Goal: Information Seeking & Learning: Understand process/instructions

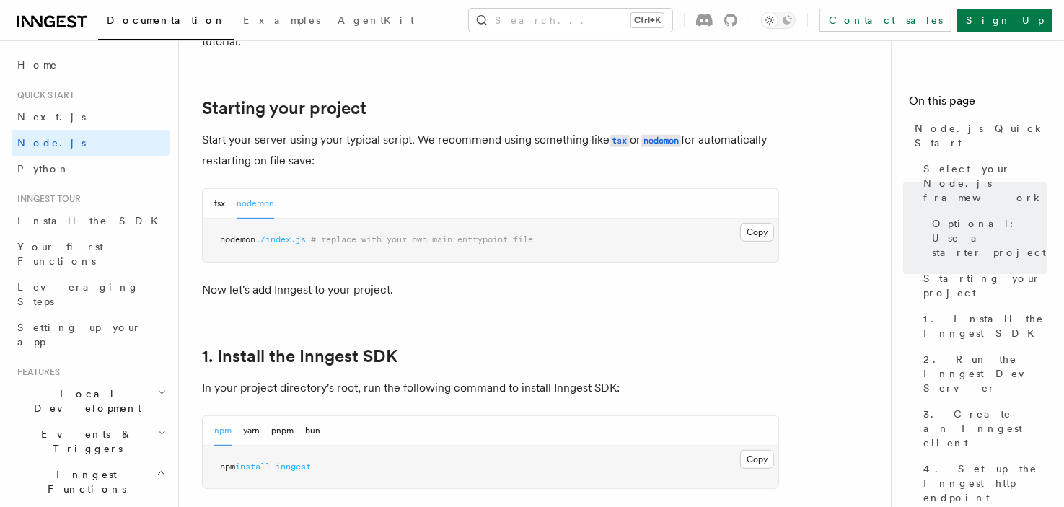
click at [229, 208] on div "tsx nodemon" at bounding box center [244, 204] width 60 height 30
click at [224, 207] on button "tsx" at bounding box center [219, 204] width 11 height 30
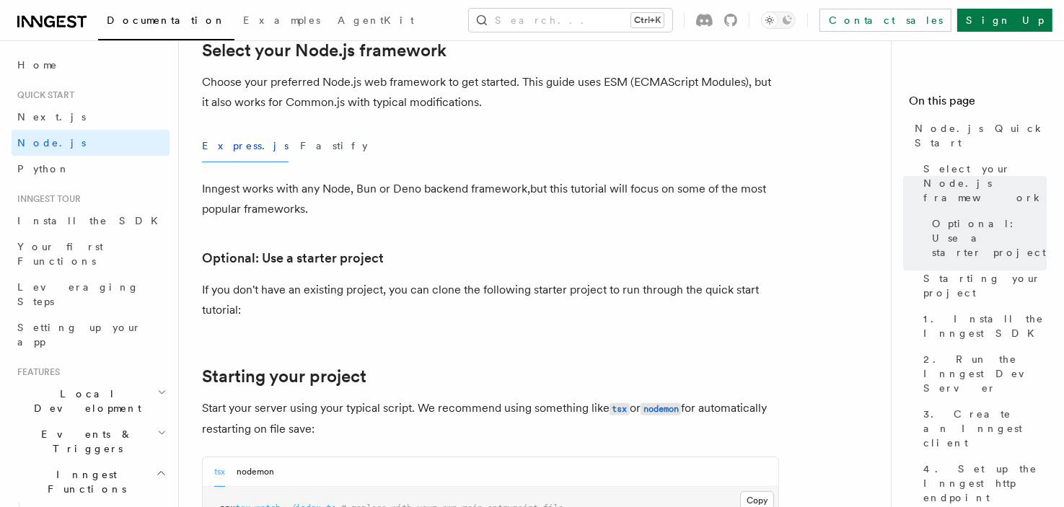
scroll to position [361, 0]
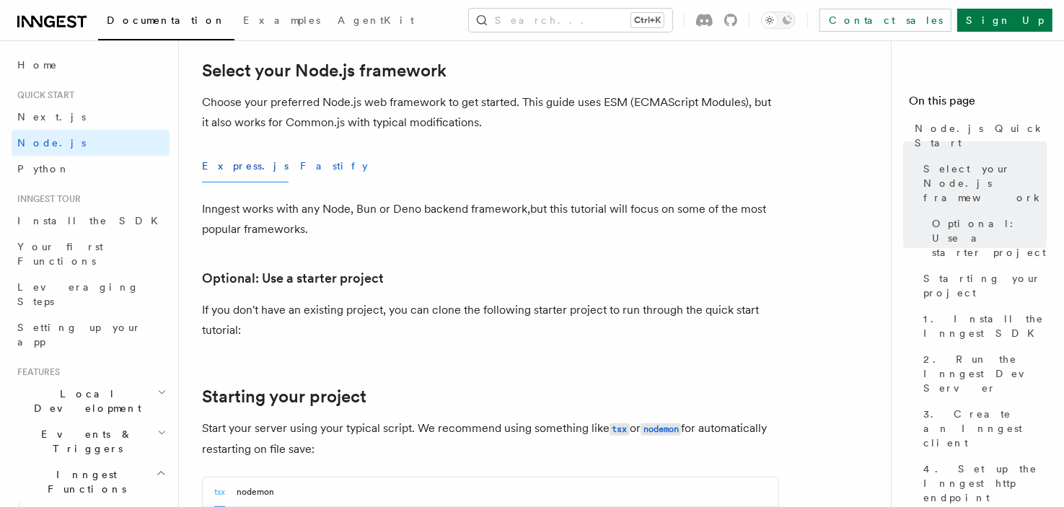
click at [300, 174] on button "Fastify" at bounding box center [334, 166] width 68 height 32
click at [227, 169] on button "Express.js" at bounding box center [245, 166] width 87 height 32
click at [300, 169] on button "Fastify" at bounding box center [334, 166] width 68 height 32
click at [229, 170] on button "Express.js" at bounding box center [245, 166] width 87 height 32
click at [300, 167] on button "Fastify" at bounding box center [334, 166] width 68 height 32
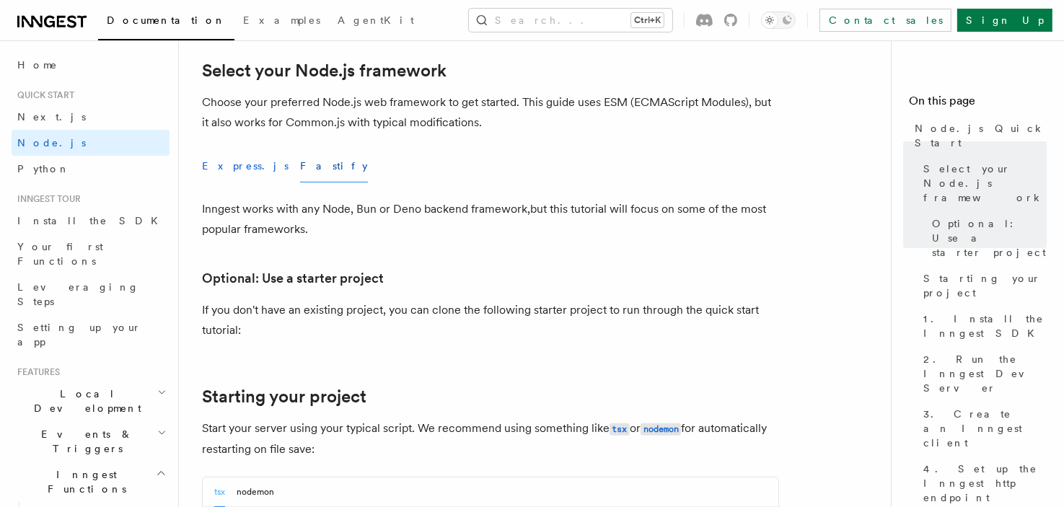
click at [233, 170] on button "Express.js" at bounding box center [245, 166] width 87 height 32
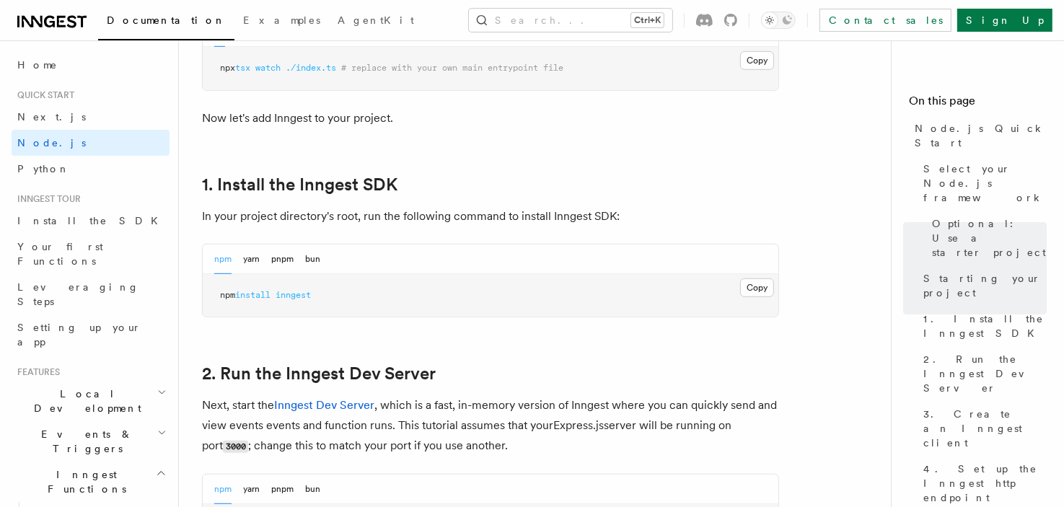
scroll to position [938, 0]
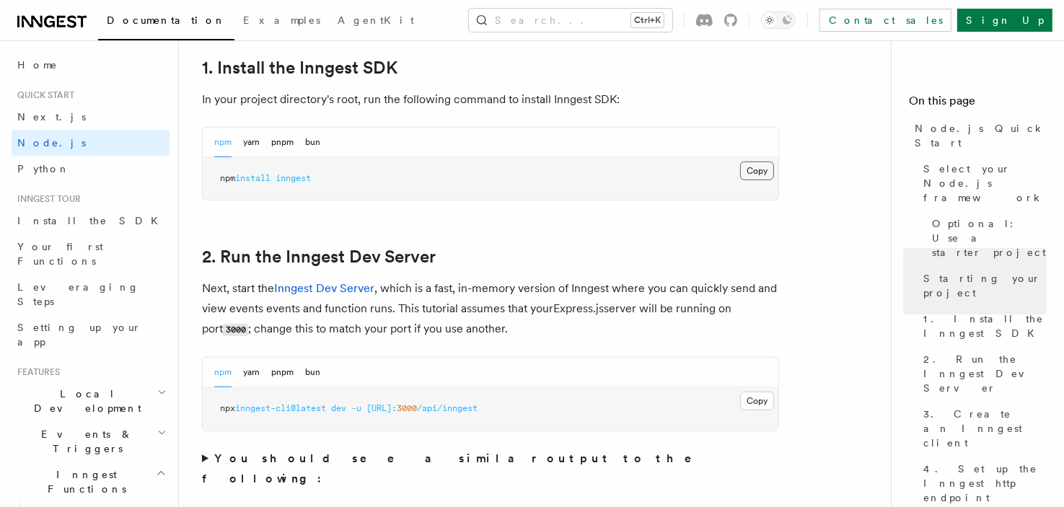
click at [752, 167] on button "Copy Copied" at bounding box center [757, 171] width 34 height 19
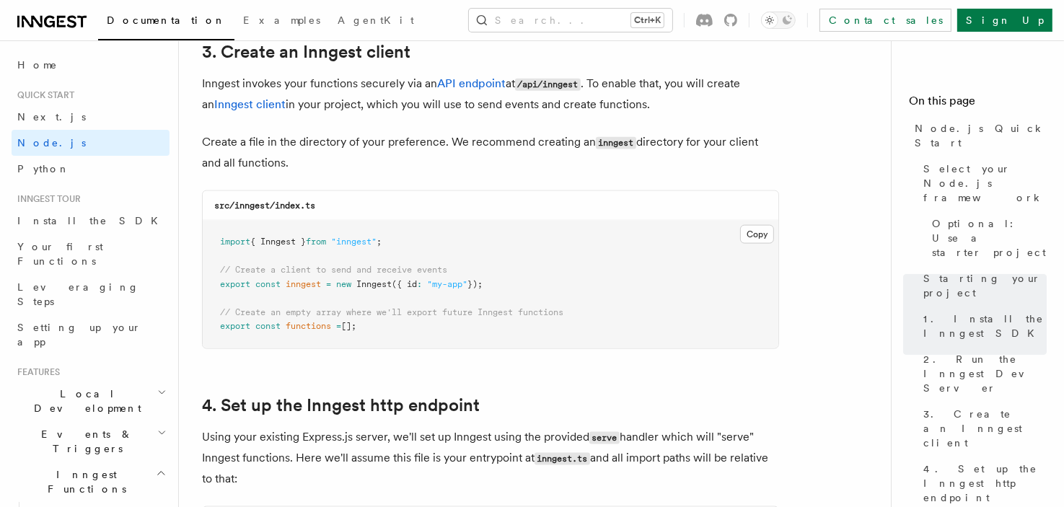
scroll to position [1876, 0]
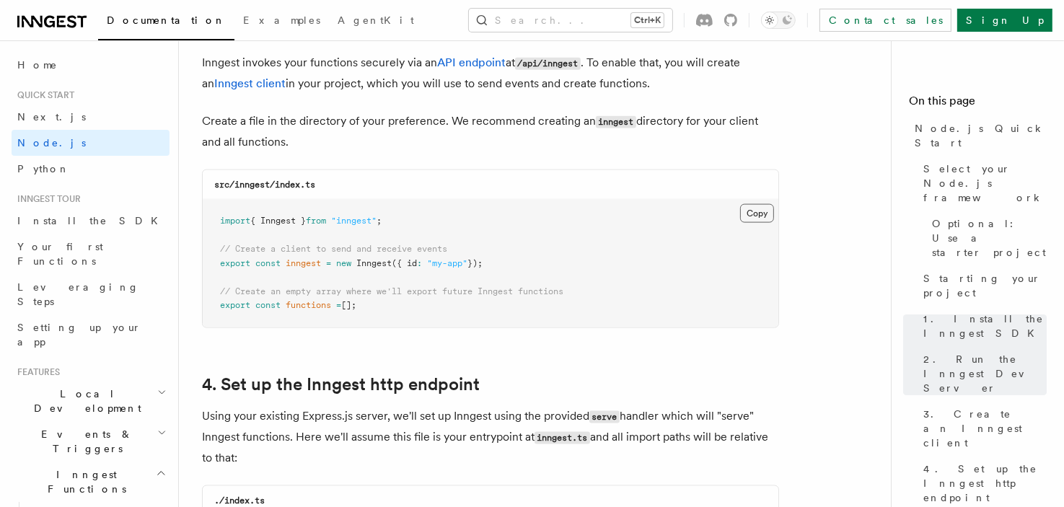
click at [752, 214] on button "Copy Copied" at bounding box center [757, 213] width 34 height 19
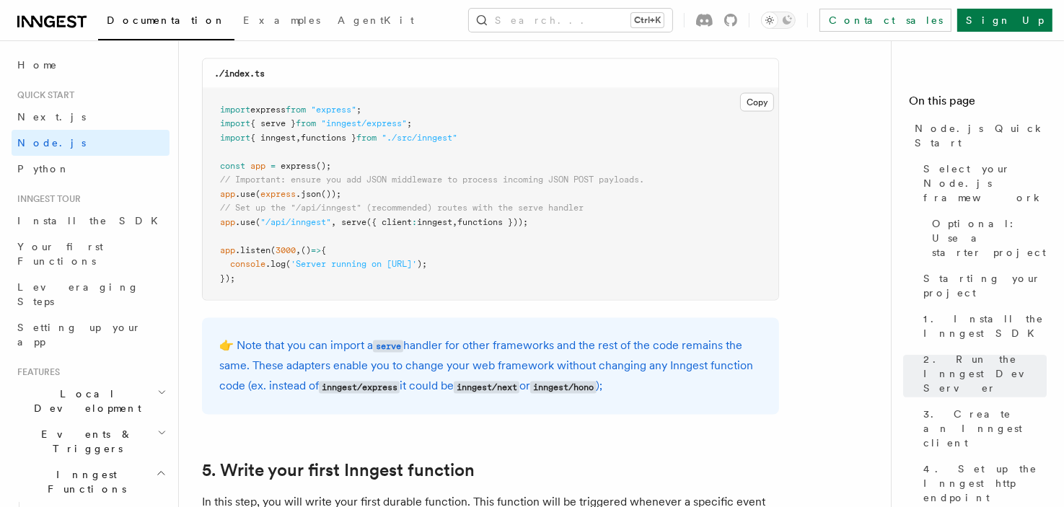
scroll to position [2309, 0]
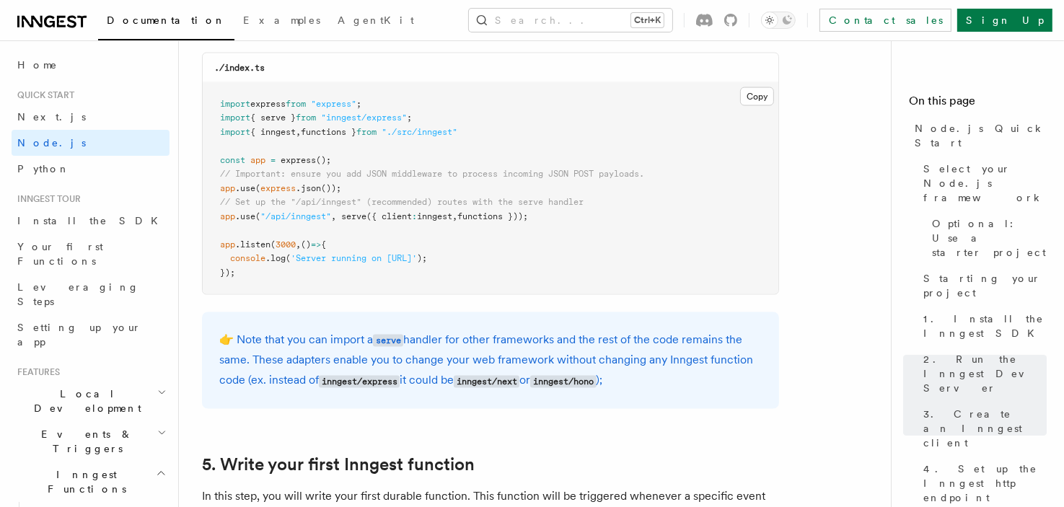
drag, startPoint x: 530, startPoint y: 219, endPoint x: 220, endPoint y: 219, distance: 310.2
click at [220, 219] on pre "import express from "express" ; import { serve } from "inngest/express" ; impor…" at bounding box center [491, 189] width 576 height 212
copy span "app .use ( "/api/inngest" , serve ({ client : inngest , functions }));"
drag, startPoint x: 432, startPoint y: 119, endPoint x: 206, endPoint y: 118, distance: 225.8
click at [206, 118] on pre "import express from "express" ; import { serve } from "inngest/express" ; impor…" at bounding box center [491, 189] width 576 height 212
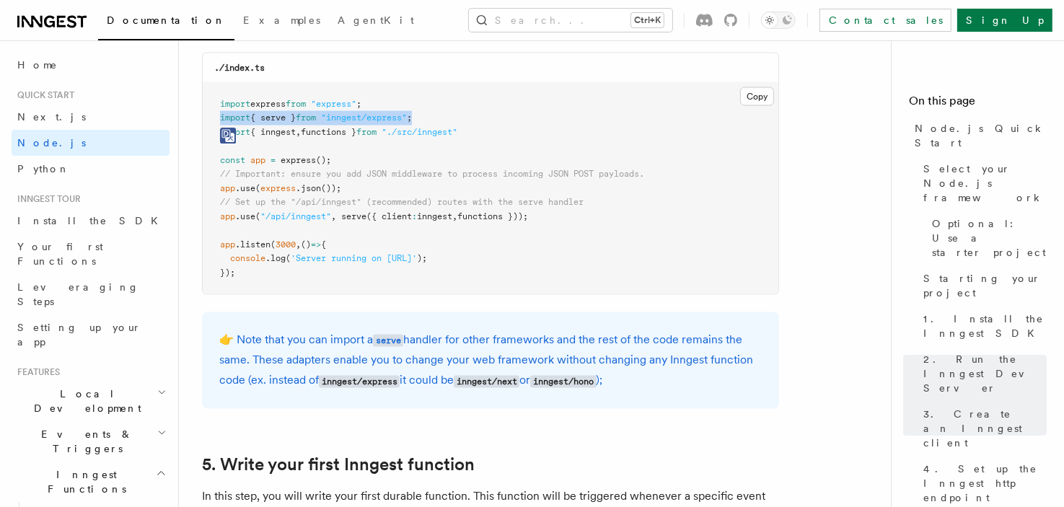
copy span "import { serve } from "inngest/express" ;"
